Goal: Find specific page/section: Find specific page/section

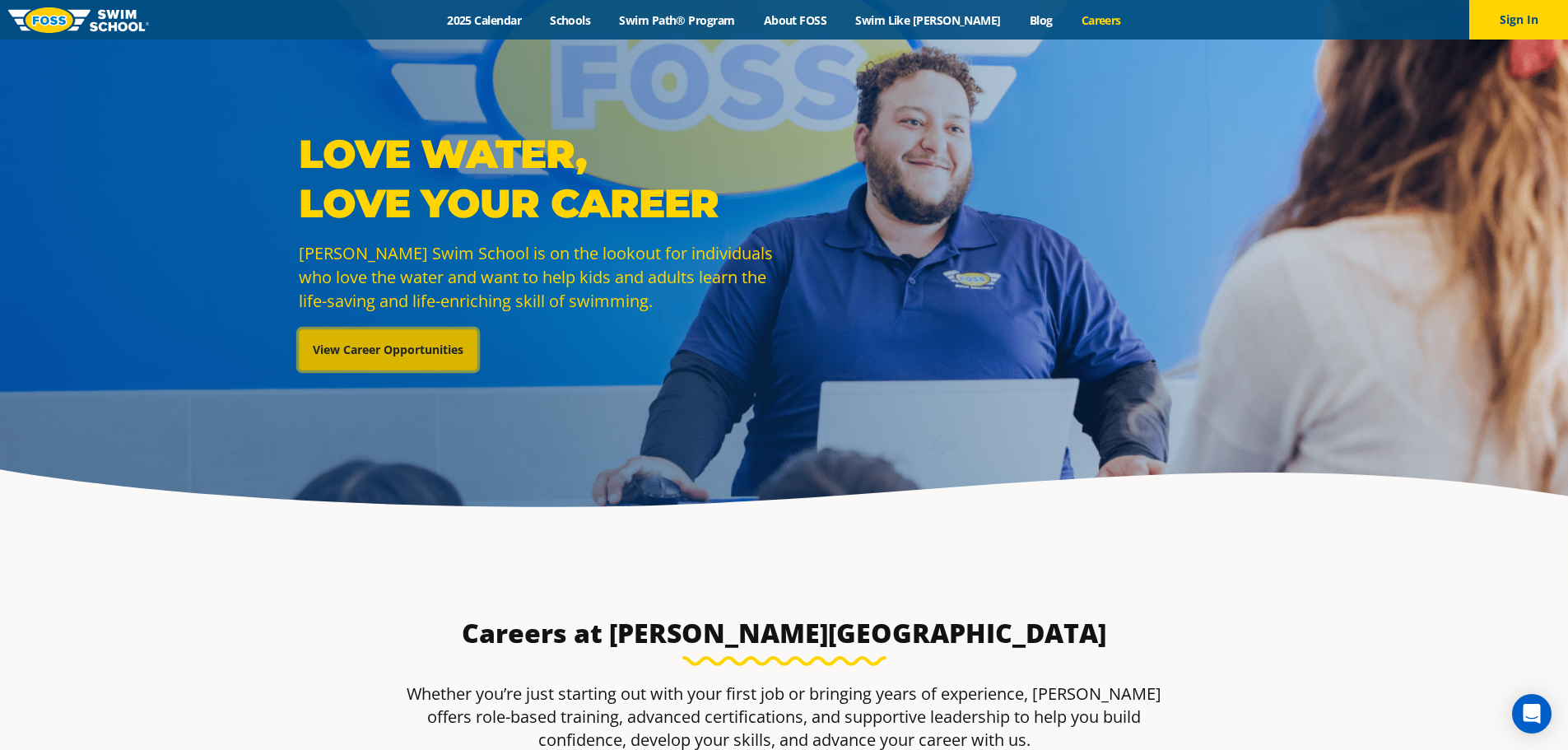
drag, startPoint x: 0, startPoint y: 0, endPoint x: 404, endPoint y: 357, distance: 539.1
click at [404, 357] on link "View Career Opportunities" at bounding box center [388, 349] width 179 height 41
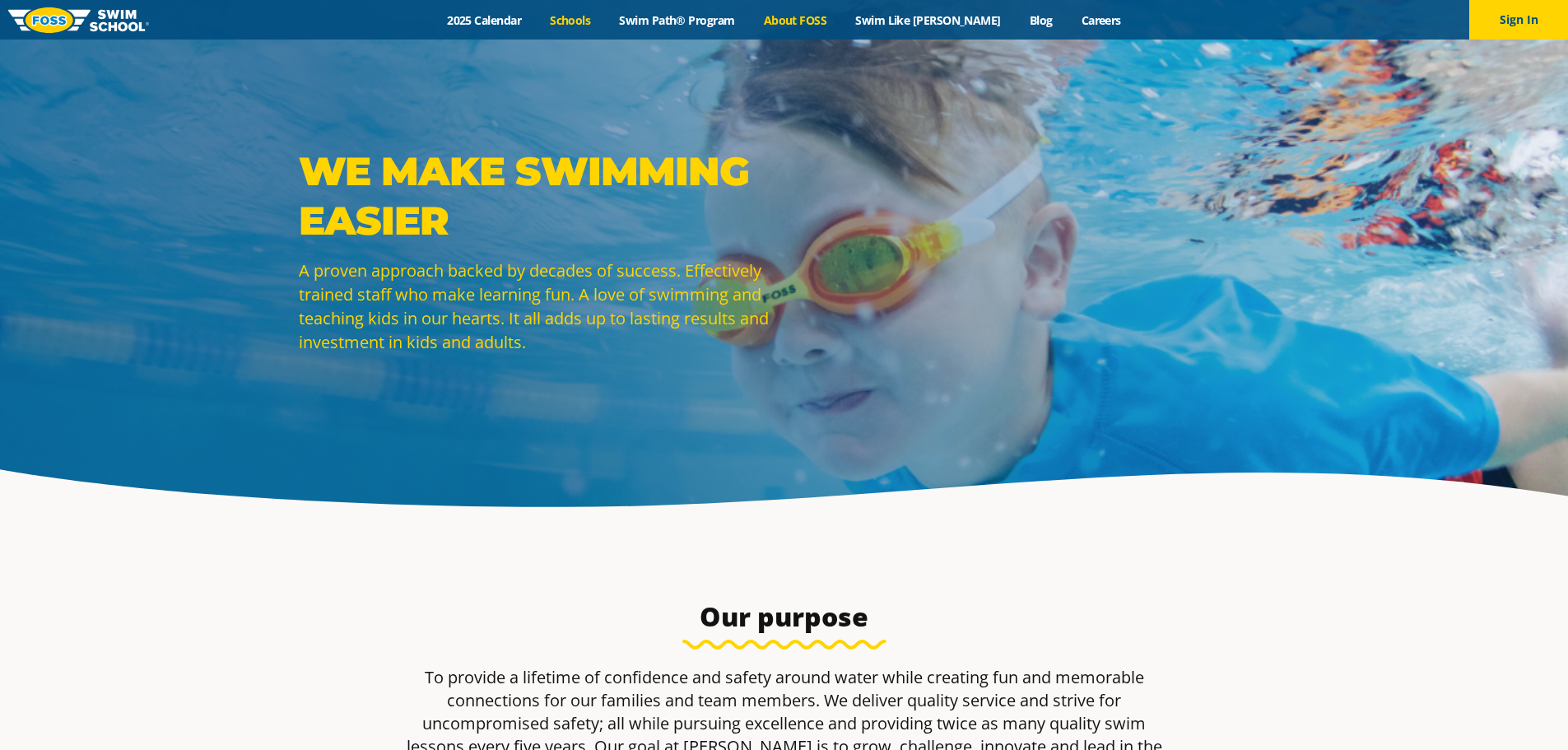
click at [605, 18] on link "Schools" at bounding box center [570, 20] width 69 height 16
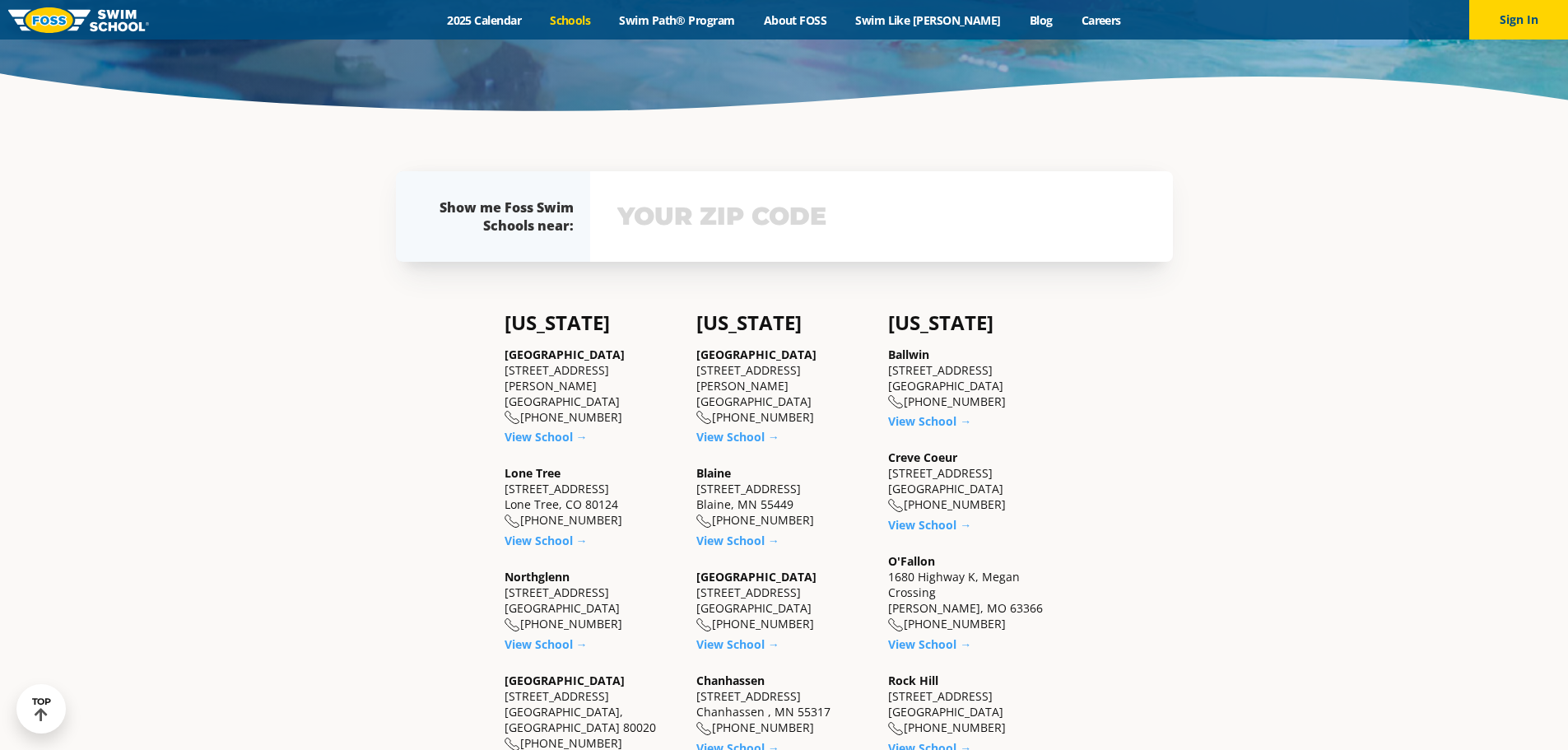
scroll to position [412, 0]
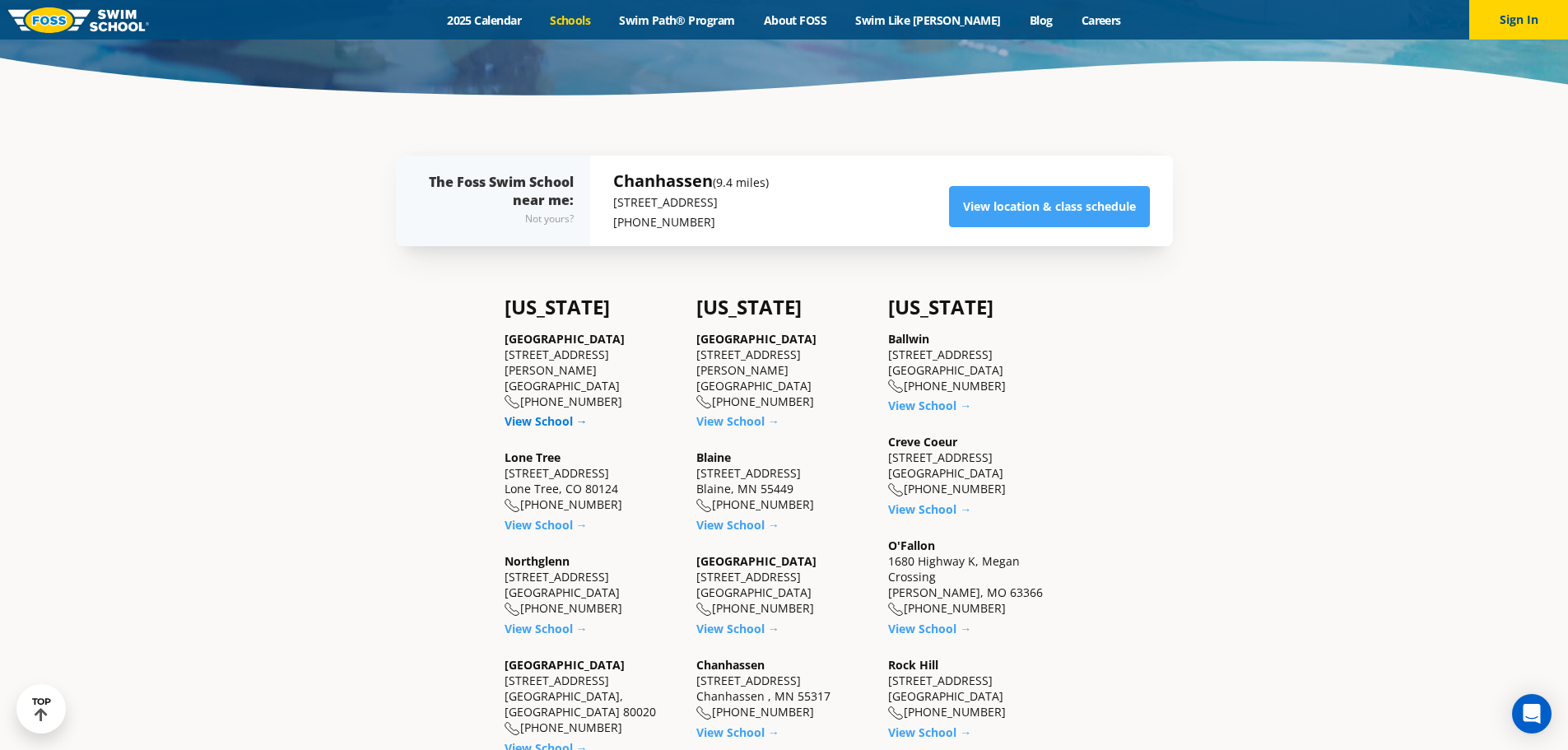
click at [504, 429] on link "View School →" at bounding box center [546, 421] width 84 height 16
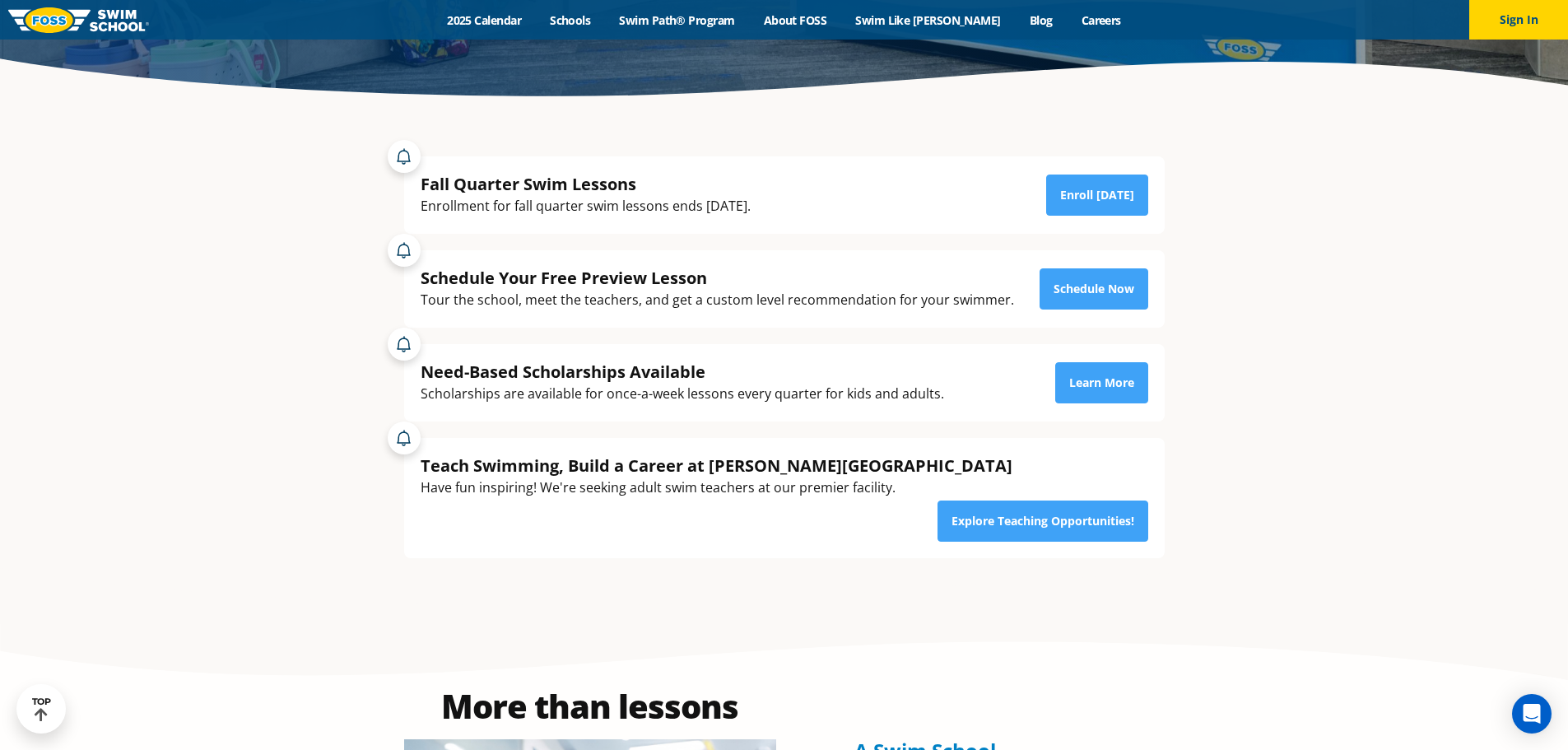
scroll to position [412, 0]
